Goal: Navigation & Orientation: Find specific page/section

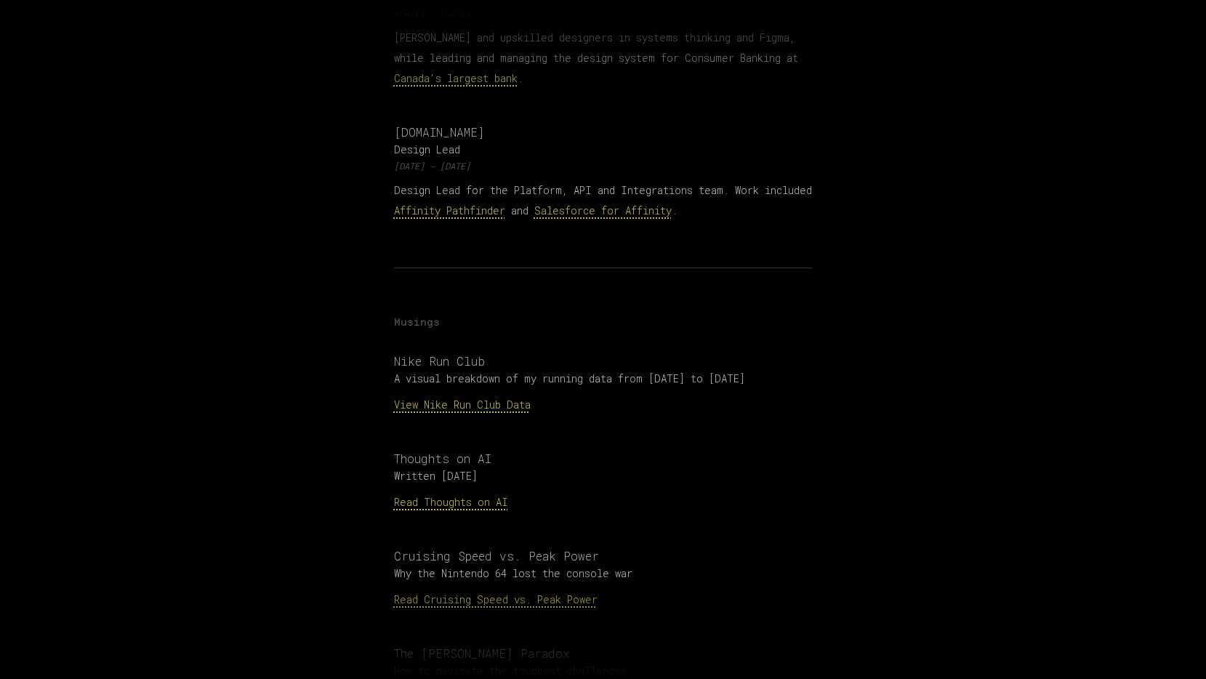
scroll to position [1374, 0]
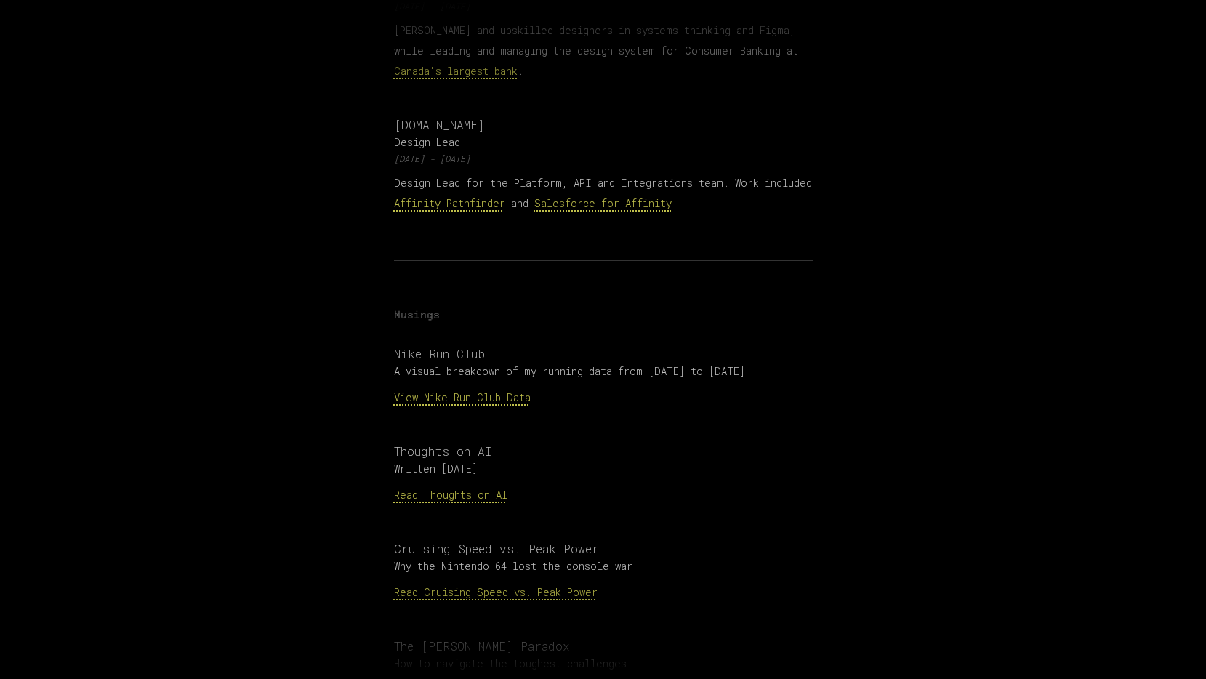
click at [472, 390] on link "View Nike Run Club Data" at bounding box center [462, 397] width 137 height 14
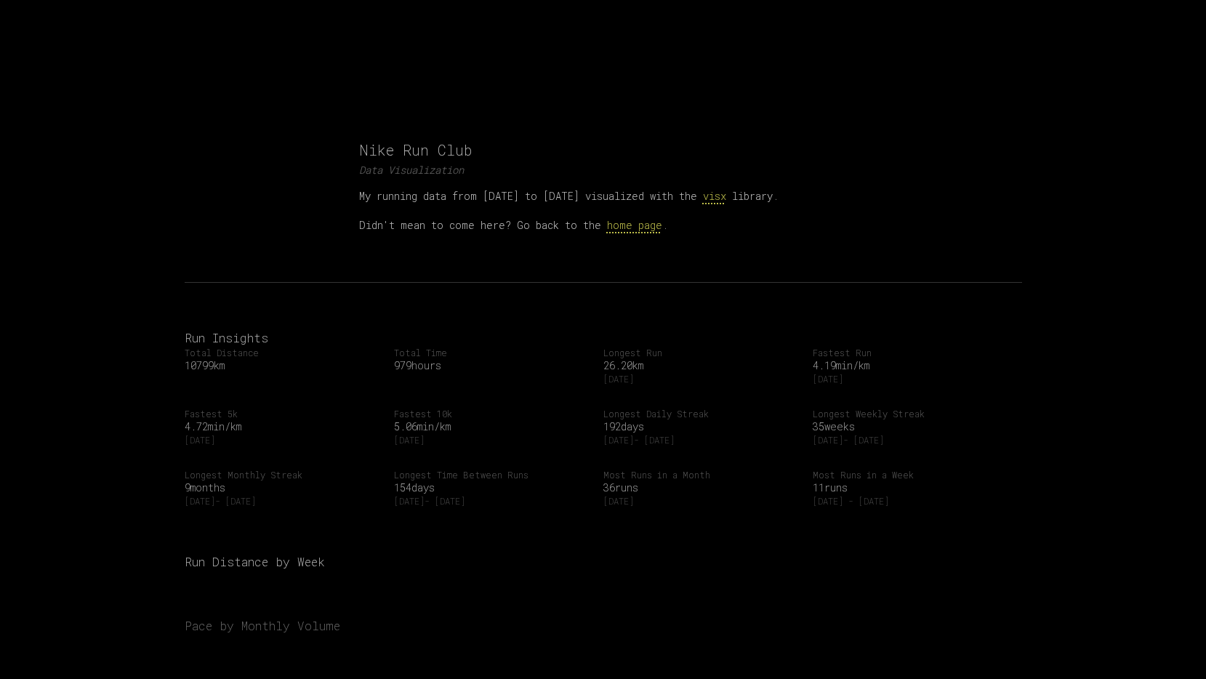
click at [705, 194] on link "visx" at bounding box center [714, 196] width 23 height 14
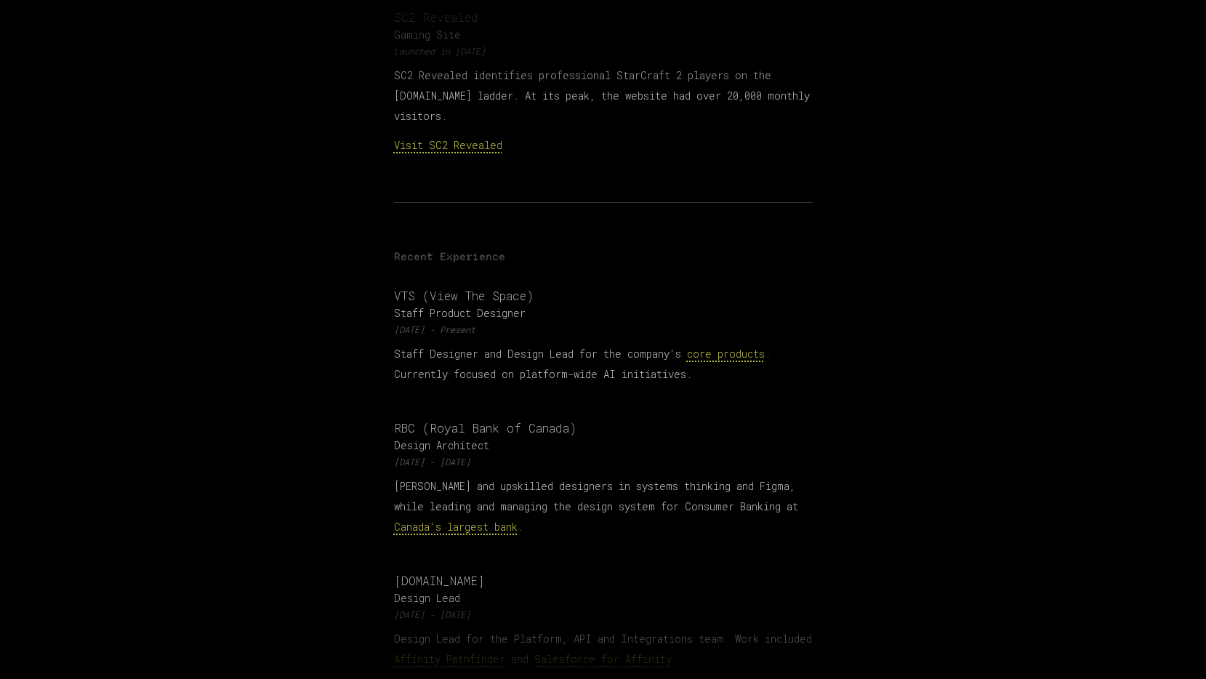
scroll to position [829, 0]
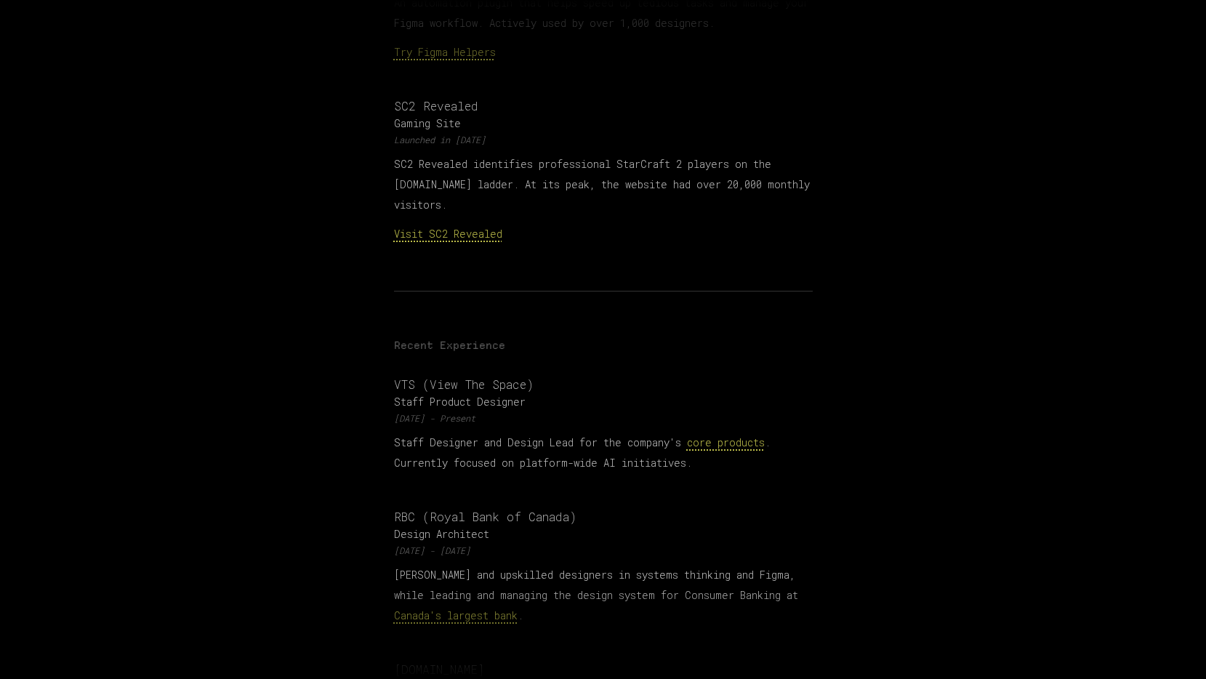
click at [736, 436] on link "core products" at bounding box center [726, 443] width 78 height 14
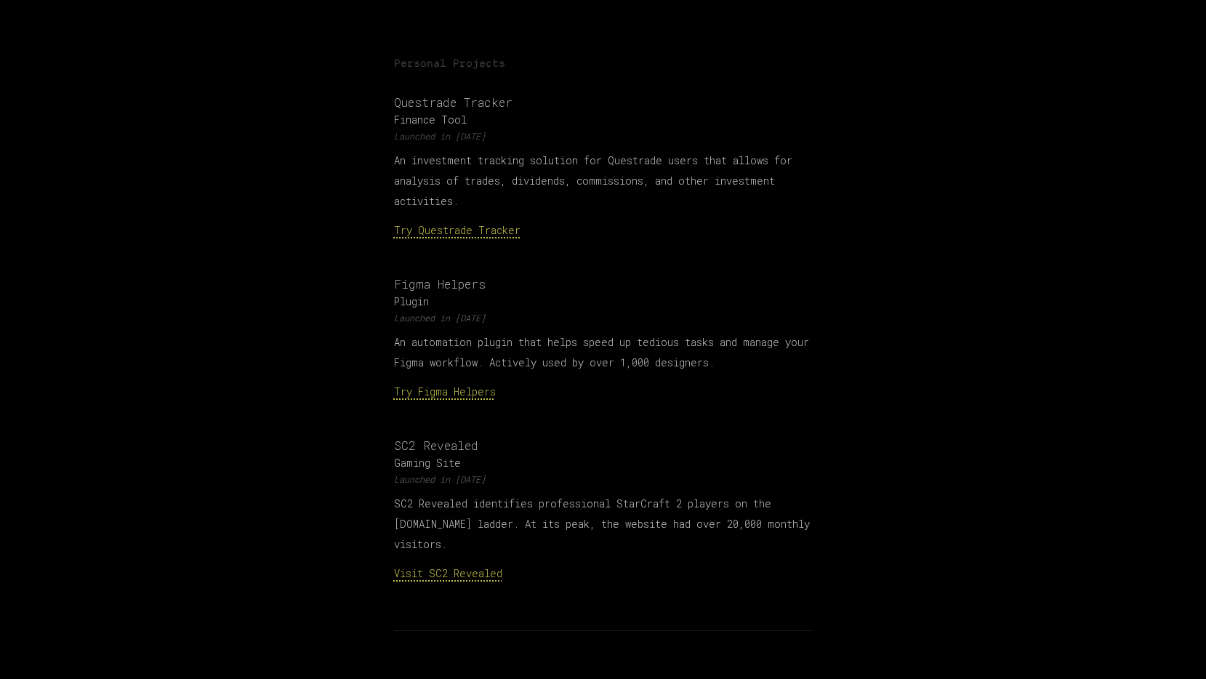
scroll to position [489, 0]
click at [450, 385] on link "Try Figma Helpers" at bounding box center [445, 392] width 102 height 14
